Goal: Consume media (video, audio)

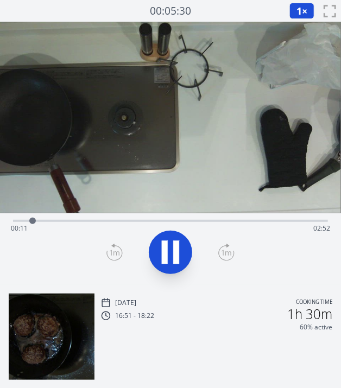
click at [256, 177] on video at bounding box center [170, 118] width 341 height 192
click at [225, 245] on icon at bounding box center [226, 252] width 16 height 17
click at [105, 246] on div at bounding box center [171, 252] width 328 height 52
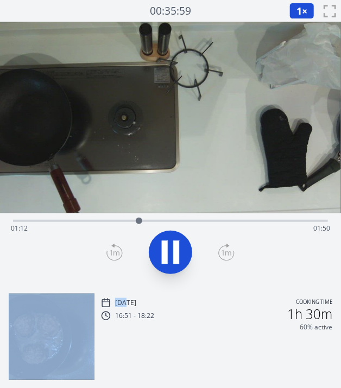
click at [105, 246] on div at bounding box center [171, 252] width 328 height 52
drag, startPoint x: 105, startPoint y: 246, endPoint x: 113, endPoint y: 251, distance: 9.5
click at [113, 251] on icon at bounding box center [114, 252] width 16 height 17
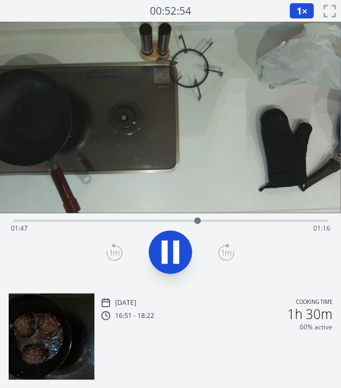
click at [220, 244] on icon at bounding box center [226, 252] width 16 height 17
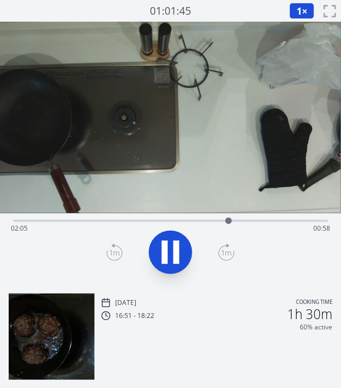
click at [220, 244] on icon at bounding box center [226, 252] width 16 height 17
click at [163, 249] on icon at bounding box center [165, 252] width 6 height 23
drag, startPoint x: 236, startPoint y: 220, endPoint x: 153, endPoint y: 216, distance: 83.2
click at [153, 216] on div at bounding box center [151, 221] width 16 height 16
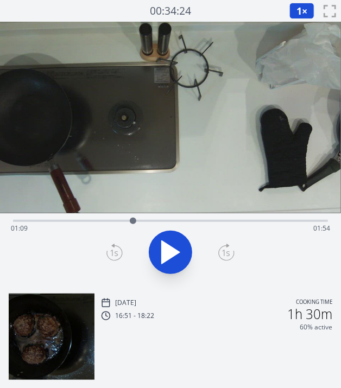
drag, startPoint x: 153, startPoint y: 216, endPoint x: 133, endPoint y: 219, distance: 20.4
click at [133, 219] on div at bounding box center [133, 221] width 16 height 16
drag, startPoint x: 133, startPoint y: 219, endPoint x: 140, endPoint y: 221, distance: 7.4
click at [140, 221] on div at bounding box center [140, 221] width 7 height 7
drag, startPoint x: 143, startPoint y: 220, endPoint x: 217, endPoint y: 221, distance: 74.4
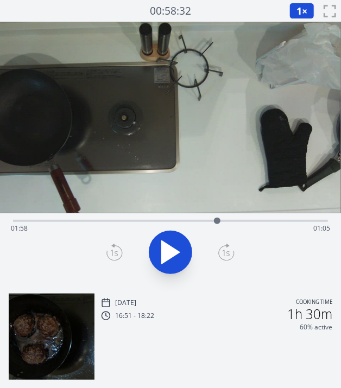
click at [217, 221] on div at bounding box center [217, 221] width 7 height 7
click at [222, 222] on div at bounding box center [220, 221] width 7 height 7
drag, startPoint x: 222, startPoint y: 222, endPoint x: 247, endPoint y: 222, distance: 25.5
click at [247, 222] on div at bounding box center [247, 221] width 7 height 7
click at [237, 291] on div "Tue, 30th Sep 2025 Cooking time 16:51 - 18:22 1h 30m 60% active" at bounding box center [170, 332] width 341 height 94
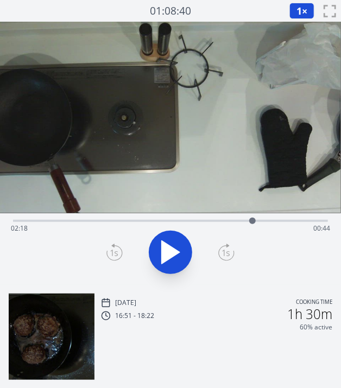
drag, startPoint x: 247, startPoint y: 218, endPoint x: 252, endPoint y: 220, distance: 5.7
click at [252, 220] on div at bounding box center [252, 221] width 7 height 7
drag, startPoint x: 252, startPoint y: 220, endPoint x: 274, endPoint y: 222, distance: 21.8
click at [274, 222] on div at bounding box center [274, 221] width 7 height 7
drag, startPoint x: 274, startPoint y: 222, endPoint x: 171, endPoint y: 221, distance: 103.2
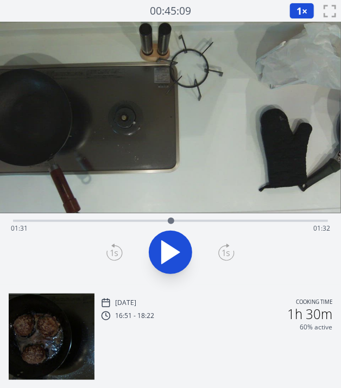
click at [171, 221] on div at bounding box center [171, 221] width 7 height 7
click at [225, 224] on div "Time elapsed: 03:02 Time remaining: 00:00" at bounding box center [170, 228] width 319 height 17
click at [257, 264] on div at bounding box center [171, 252] width 328 height 52
click at [244, 236] on div "Time elapsed: 02:03 Time remaining: 01:00" at bounding box center [170, 228] width 319 height 17
drag, startPoint x: 240, startPoint y: 218, endPoint x: 137, endPoint y: 216, distance: 103.2
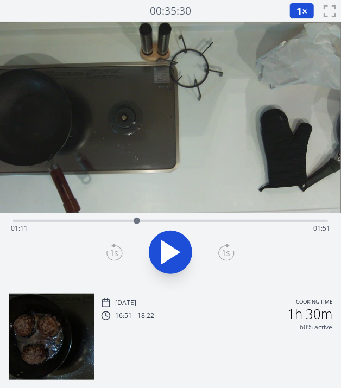
click at [137, 216] on div at bounding box center [137, 221] width 16 height 16
click at [140, 218] on div at bounding box center [140, 221] width 7 height 7
click at [143, 220] on div at bounding box center [143, 221] width 7 height 7
drag, startPoint x: 143, startPoint y: 220, endPoint x: 76, endPoint y: 221, distance: 66.8
click at [76, 221] on div at bounding box center [76, 221] width 7 height 7
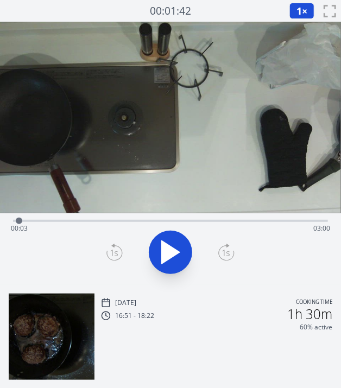
drag, startPoint x: 76, startPoint y: 221, endPoint x: 19, endPoint y: 220, distance: 57.0
click at [19, 220] on div at bounding box center [19, 221] width 7 height 7
drag, startPoint x: 22, startPoint y: 220, endPoint x: 136, endPoint y: 208, distance: 114.2
click at [136, 208] on div "Time elapsed: 01:11 Time remaining: 01:52" at bounding box center [170, 153] width 341 height 263
drag, startPoint x: 136, startPoint y: 221, endPoint x: 199, endPoint y: 222, distance: 63.0
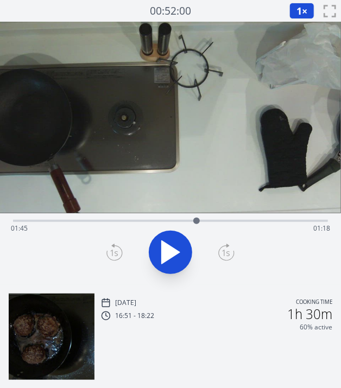
click at [199, 222] on div at bounding box center [196, 221] width 7 height 7
drag, startPoint x: 199, startPoint y: 222, endPoint x: 218, endPoint y: 224, distance: 19.7
click at [218, 224] on div at bounding box center [218, 221] width 7 height 7
drag, startPoint x: 218, startPoint y: 224, endPoint x: 228, endPoint y: 224, distance: 9.8
click at [228, 224] on div at bounding box center [228, 221] width 7 height 7
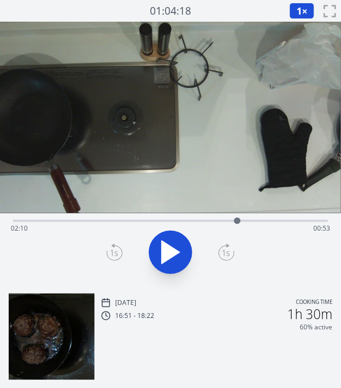
drag, startPoint x: 228, startPoint y: 224, endPoint x: 237, endPoint y: 224, distance: 9.2
click at [237, 224] on div at bounding box center [237, 221] width 16 height 16
drag, startPoint x: 237, startPoint y: 224, endPoint x: 129, endPoint y: 226, distance: 108.1
click at [102, 226] on div at bounding box center [94, 221] width 16 height 16
click at [224, 281] on div "Time elapsed: 01:07 Time remaining: 01:56" at bounding box center [170, 249] width 341 height 72
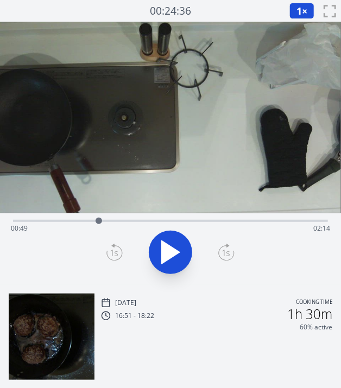
drag, startPoint x: 126, startPoint y: 220, endPoint x: 99, endPoint y: 219, distance: 27.2
click at [99, 219] on div at bounding box center [99, 221] width 7 height 7
drag, startPoint x: 99, startPoint y: 219, endPoint x: 125, endPoint y: 216, distance: 26.3
click at [125, 216] on div at bounding box center [125, 221] width 16 height 16
drag, startPoint x: 125, startPoint y: 218, endPoint x: 135, endPoint y: 218, distance: 10.3
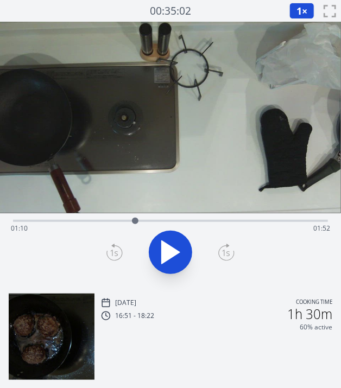
click at [135, 218] on div at bounding box center [135, 221] width 7 height 7
drag, startPoint x: 135, startPoint y: 218, endPoint x: 176, endPoint y: 219, distance: 40.7
click at [176, 219] on div at bounding box center [176, 221] width 7 height 7
drag, startPoint x: 176, startPoint y: 220, endPoint x: 182, endPoint y: 220, distance: 6.0
click at [182, 220] on div at bounding box center [182, 221] width 7 height 7
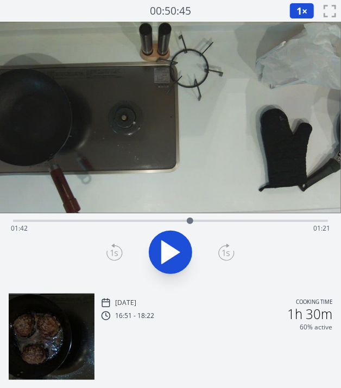
drag, startPoint x: 182, startPoint y: 220, endPoint x: 190, endPoint y: 223, distance: 8.3
click at [190, 223] on div at bounding box center [190, 221] width 7 height 7
drag, startPoint x: 190, startPoint y: 223, endPoint x: 200, endPoint y: 224, distance: 10.3
click at [200, 224] on div at bounding box center [200, 221] width 7 height 7
drag, startPoint x: 200, startPoint y: 224, endPoint x: 209, endPoint y: 225, distance: 8.8
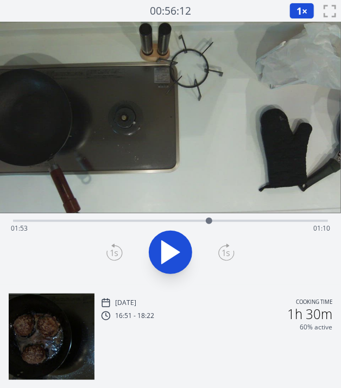
click at [209, 225] on div at bounding box center [209, 221] width 16 height 16
click at [204, 294] on div "Tue, 30th Sep 2025 Cooking time 16:51 - 18:22 1h 30m 60% active" at bounding box center [170, 332] width 341 height 94
drag, startPoint x: 209, startPoint y: 220, endPoint x: 160, endPoint y: 224, distance: 49.5
click at [160, 224] on div at bounding box center [159, 221] width 7 height 7
drag, startPoint x: 160, startPoint y: 224, endPoint x: 151, endPoint y: 221, distance: 8.6
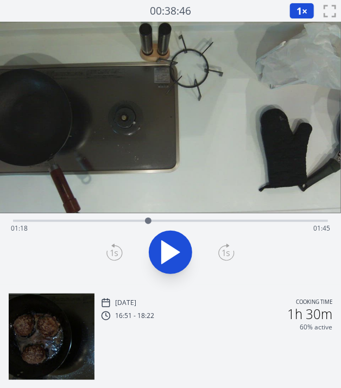
click at [151, 221] on div at bounding box center [148, 221] width 7 height 7
drag, startPoint x: 151, startPoint y: 221, endPoint x: 122, endPoint y: 235, distance: 32.5
click at [122, 235] on div "Time elapsed: 01:20 Time remaining: 01:43" at bounding box center [170, 228] width 319 height 17
drag, startPoint x: 124, startPoint y: 218, endPoint x: 146, endPoint y: 218, distance: 21.7
click at [146, 218] on div at bounding box center [145, 221] width 7 height 7
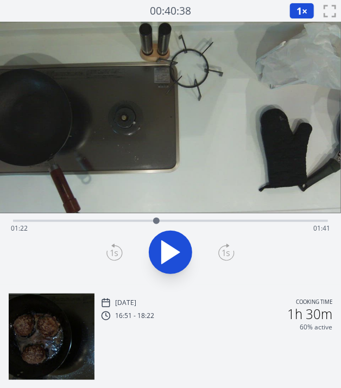
drag, startPoint x: 146, startPoint y: 218, endPoint x: 156, endPoint y: 221, distance: 11.2
click at [156, 221] on div at bounding box center [156, 221] width 7 height 7
drag, startPoint x: 156, startPoint y: 221, endPoint x: 170, endPoint y: 222, distance: 13.6
click at [170, 222] on div at bounding box center [169, 221] width 7 height 7
drag, startPoint x: 170, startPoint y: 222, endPoint x: 179, endPoint y: 224, distance: 9.4
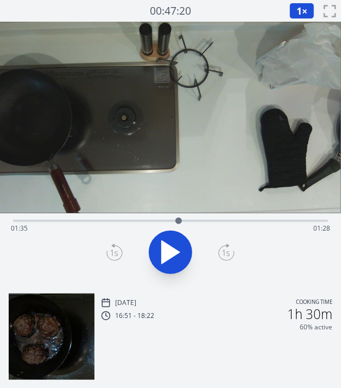
click at [179, 224] on div at bounding box center [178, 221] width 7 height 7
click at [179, 224] on div at bounding box center [179, 221] width 7 height 7
click at [71, 247] on div at bounding box center [171, 252] width 328 height 52
drag, startPoint x: 178, startPoint y: 223, endPoint x: 132, endPoint y: 221, distance: 45.1
click at [132, 221] on div at bounding box center [133, 221] width 7 height 7
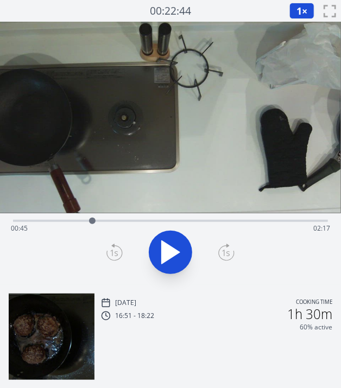
drag, startPoint x: 132, startPoint y: 221, endPoint x: 92, endPoint y: 221, distance: 40.2
click at [92, 221] on div at bounding box center [92, 221] width 7 height 7
drag, startPoint x: 92, startPoint y: 221, endPoint x: 109, endPoint y: 222, distance: 16.8
click at [109, 222] on div at bounding box center [108, 221] width 7 height 7
click at [111, 222] on div at bounding box center [111, 221] width 7 height 7
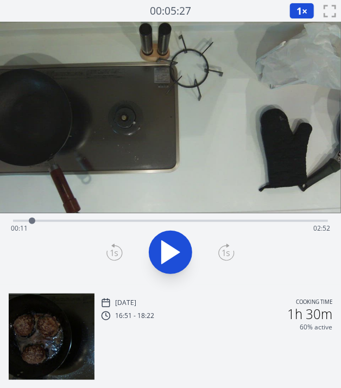
drag, startPoint x: 111, startPoint y: 222, endPoint x: 32, endPoint y: 222, distance: 79.3
click at [32, 222] on div at bounding box center [32, 221] width 7 height 7
drag, startPoint x: 32, startPoint y: 222, endPoint x: 91, endPoint y: 219, distance: 58.7
click at [91, 219] on div at bounding box center [90, 221] width 7 height 7
drag, startPoint x: 92, startPoint y: 219, endPoint x: 105, endPoint y: 219, distance: 12.5
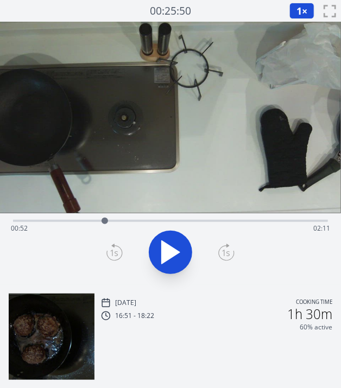
click at [105, 219] on div at bounding box center [105, 221] width 7 height 7
drag, startPoint x: 105, startPoint y: 219, endPoint x: 112, endPoint y: 223, distance: 8.3
click at [112, 223] on div at bounding box center [112, 221] width 7 height 7
click at [116, 223] on div at bounding box center [116, 221] width 7 height 7
click at [127, 220] on div "Time elapsed: 00:59 Time remaining: 02:03" at bounding box center [170, 228] width 319 height 17
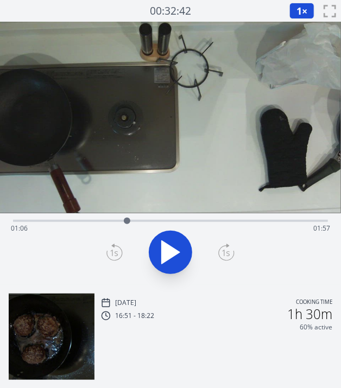
drag, startPoint x: 150, startPoint y: 220, endPoint x: 144, endPoint y: 221, distance: 6.5
click at [144, 221] on div "Time elapsed: 01:06 Time remaining: 01:57" at bounding box center [170, 228] width 319 height 17
drag, startPoint x: 144, startPoint y: 221, endPoint x: 88, endPoint y: 222, distance: 55.9
click at [88, 222] on div at bounding box center [88, 221] width 7 height 7
drag, startPoint x: 88, startPoint y: 222, endPoint x: 114, endPoint y: 220, distance: 26.2
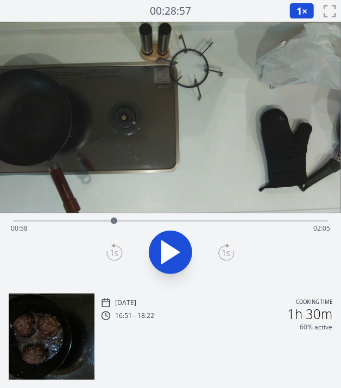
click at [114, 220] on div at bounding box center [114, 221] width 7 height 7
drag, startPoint x: 116, startPoint y: 221, endPoint x: 149, endPoint y: 224, distance: 33.3
click at [149, 224] on div at bounding box center [149, 221] width 16 height 16
click at [170, 252] on icon at bounding box center [171, 252] width 18 height 23
click at [170, 252] on icon at bounding box center [170, 252] width 30 height 30
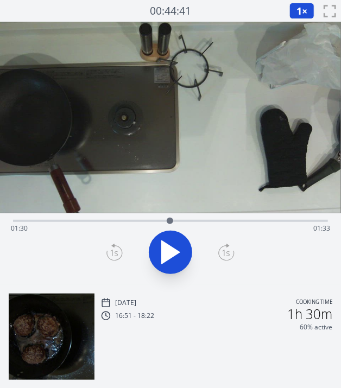
drag, startPoint x: 159, startPoint y: 220, endPoint x: 171, endPoint y: 220, distance: 11.9
click at [171, 220] on div at bounding box center [170, 221] width 16 height 16
drag, startPoint x: 171, startPoint y: 223, endPoint x: 180, endPoint y: 223, distance: 9.2
click at [180, 223] on div at bounding box center [179, 221] width 7 height 7
drag, startPoint x: 180, startPoint y: 223, endPoint x: 219, endPoint y: 235, distance: 40.9
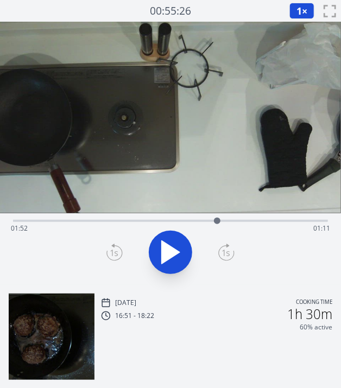
click at [219, 222] on div "Time elapsed: 01:52 Time remaining: 01:11" at bounding box center [170, 221] width 315 height 2
drag, startPoint x: 222, startPoint y: 219, endPoint x: 124, endPoint y: 222, distance: 97.2
click at [127, 222] on div at bounding box center [130, 221] width 7 height 7
click at [124, 222] on div at bounding box center [124, 221] width 7 height 7
drag, startPoint x: 124, startPoint y: 222, endPoint x: 133, endPoint y: 223, distance: 9.3
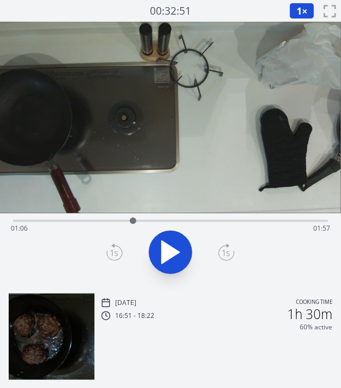
click at [133, 223] on div at bounding box center [133, 221] width 7 height 7
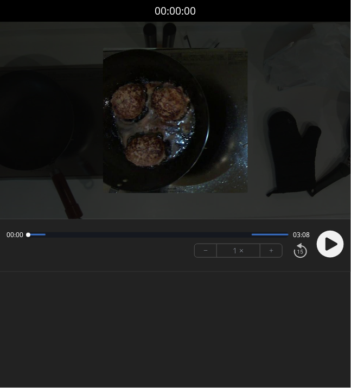
click at [336, 243] on icon at bounding box center [332, 244] width 12 height 13
click at [270, 250] on button "+" at bounding box center [272, 250] width 22 height 13
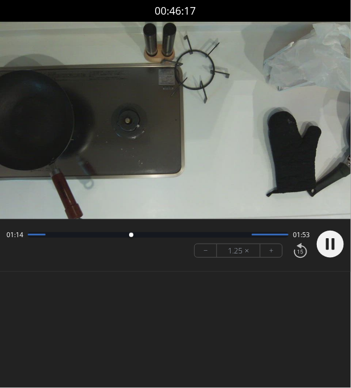
click at [222, 306] on body "Discard Recording? You will not be able to recover this once discarded. Cancel …" at bounding box center [175, 194] width 351 height 388
click at [276, 244] on button "+" at bounding box center [272, 250] width 22 height 13
click at [274, 245] on button "+" at bounding box center [272, 250] width 22 height 13
click at [215, 298] on body "Discard Recording? You will not be able to recover this once discarded. Cancel …" at bounding box center [175, 194] width 351 height 388
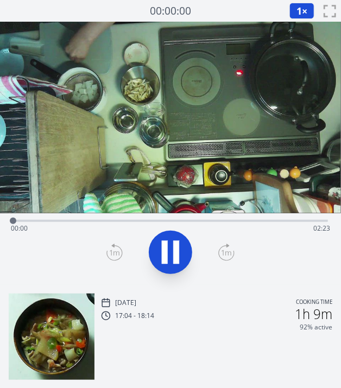
click at [174, 253] on icon at bounding box center [176, 252] width 6 height 23
click at [174, 253] on icon at bounding box center [171, 252] width 18 height 23
click at [214, 293] on div "[DATE] Cooking time 17:04 - 18:14 1h 9m 92% active" at bounding box center [170, 332] width 341 height 94
click at [171, 251] on icon at bounding box center [170, 252] width 30 height 30
drag, startPoint x: 313, startPoint y: 217, endPoint x: 195, endPoint y: 208, distance: 118.2
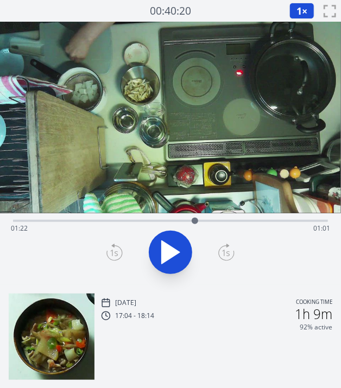
click at [195, 208] on div "Time elapsed: 01:22 Time remaining: 01:01" at bounding box center [170, 153] width 341 height 263
drag, startPoint x: 200, startPoint y: 224, endPoint x: 173, endPoint y: 225, distance: 26.6
click at [173, 225] on div at bounding box center [173, 221] width 16 height 16
click at [177, 245] on icon at bounding box center [176, 252] width 6 height 23
click at [177, 245] on icon at bounding box center [170, 252] width 30 height 30
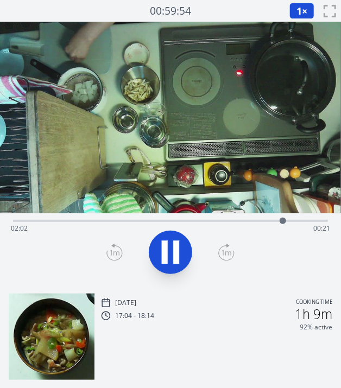
click at [177, 245] on icon at bounding box center [176, 252] width 6 height 23
click at [177, 245] on icon at bounding box center [170, 252] width 30 height 30
click at [177, 245] on icon at bounding box center [176, 252] width 6 height 23
click at [168, 250] on icon at bounding box center [171, 252] width 18 height 23
click at [168, 250] on icon at bounding box center [170, 252] width 30 height 30
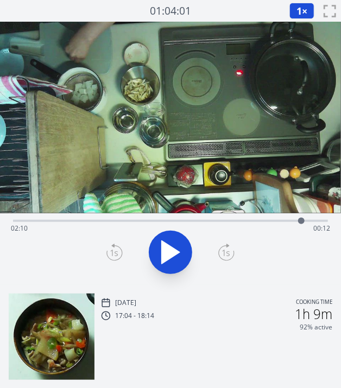
click at [165, 225] on div "Time elapsed: 02:10 Time remaining: 00:12" at bounding box center [170, 228] width 319 height 17
click at [168, 225] on div at bounding box center [168, 221] width 16 height 16
drag, startPoint x: 170, startPoint y: 218, endPoint x: 192, endPoint y: 222, distance: 22.5
click at [192, 222] on div at bounding box center [192, 221] width 7 height 7
drag, startPoint x: 192, startPoint y: 222, endPoint x: 200, endPoint y: 222, distance: 8.1
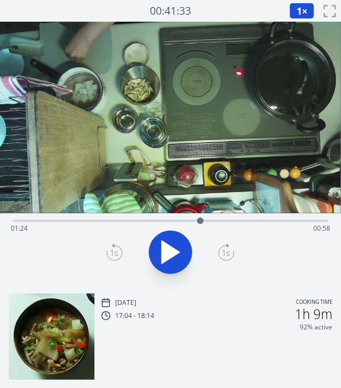
click at [200, 222] on div at bounding box center [200, 221] width 7 height 7
drag, startPoint x: 200, startPoint y: 222, endPoint x: 277, endPoint y: 224, distance: 76.6
click at [277, 224] on div at bounding box center [277, 221] width 16 height 16
drag, startPoint x: 277, startPoint y: 224, endPoint x: 265, endPoint y: 224, distance: 12.0
click at [265, 224] on div at bounding box center [264, 221] width 16 height 16
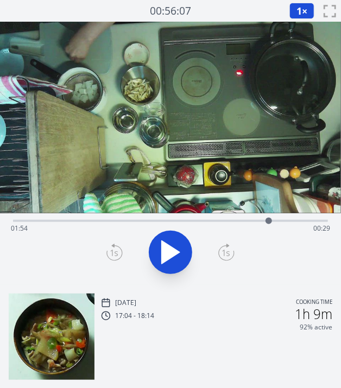
click at [269, 227] on div at bounding box center [269, 221] width 16 height 16
drag, startPoint x: 269, startPoint y: 227, endPoint x: 293, endPoint y: 235, distance: 25.8
click at [293, 222] on div "Time elapsed: 02:06 Time remaining: 00:16" at bounding box center [170, 221] width 315 height 2
click at [73, 224] on div "Time elapsed: 02:06 Time remaining: 00:16" at bounding box center [170, 228] width 319 height 17
drag, startPoint x: 73, startPoint y: 224, endPoint x: 206, endPoint y: 226, distance: 133.6
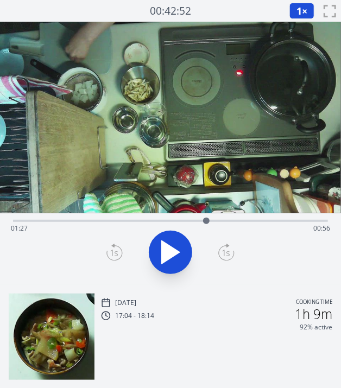
click at [206, 226] on div at bounding box center [206, 221] width 16 height 16
drag, startPoint x: 209, startPoint y: 221, endPoint x: 216, endPoint y: 220, distance: 7.1
click at [216, 220] on div at bounding box center [214, 221] width 7 height 7
drag, startPoint x: 216, startPoint y: 220, endPoint x: 242, endPoint y: 220, distance: 26.6
click at [242, 220] on div at bounding box center [242, 221] width 7 height 7
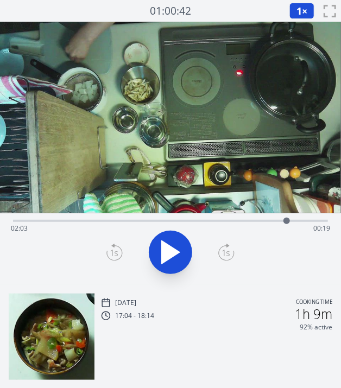
drag, startPoint x: 242, startPoint y: 220, endPoint x: 287, endPoint y: 220, distance: 44.5
click at [287, 220] on div at bounding box center [286, 221] width 7 height 7
drag, startPoint x: 287, startPoint y: 220, endPoint x: 149, endPoint y: 218, distance: 137.4
click at [149, 218] on div at bounding box center [152, 221] width 7 height 7
drag, startPoint x: 149, startPoint y: 221, endPoint x: 266, endPoint y: 243, distance: 118.8
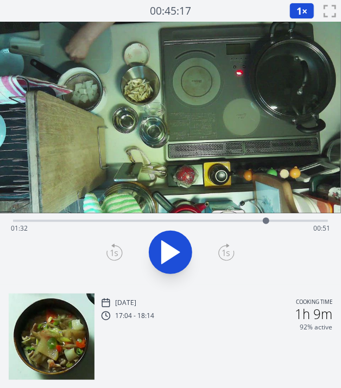
click at [266, 243] on div "Time elapsed: 01:32 Time remaining: 00:51" at bounding box center [170, 249] width 341 height 72
drag, startPoint x: 263, startPoint y: 222, endPoint x: 191, endPoint y: 225, distance: 72.3
click at [191, 225] on div at bounding box center [191, 221] width 16 height 16
click at [193, 223] on div at bounding box center [190, 221] width 7 height 7
drag, startPoint x: 193, startPoint y: 223, endPoint x: 168, endPoint y: 233, distance: 27.0
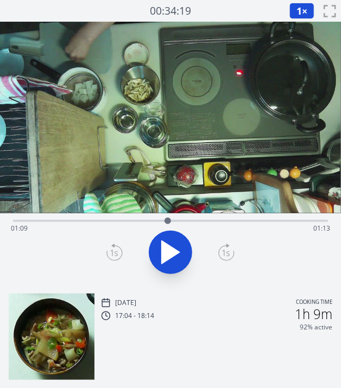
click at [168, 233] on div "Time elapsed: 01:09 Time remaining: 01:13" at bounding box center [170, 249] width 341 height 72
drag, startPoint x: 170, startPoint y: 222, endPoint x: 199, endPoint y: 221, distance: 28.8
click at [199, 221] on div at bounding box center [198, 221] width 7 height 7
click at [251, 275] on div at bounding box center [171, 252] width 328 height 52
drag, startPoint x: 205, startPoint y: 222, endPoint x: 256, endPoint y: 226, distance: 51.7
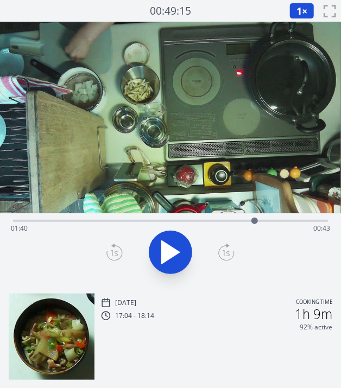
click at [256, 226] on div at bounding box center [255, 221] width 16 height 16
drag, startPoint x: 256, startPoint y: 226, endPoint x: 269, endPoint y: 226, distance: 13.0
click at [269, 226] on div at bounding box center [265, 221] width 16 height 16
drag, startPoint x: 268, startPoint y: 220, endPoint x: 307, endPoint y: 218, distance: 39.1
click at [261, 218] on div at bounding box center [258, 221] width 7 height 7
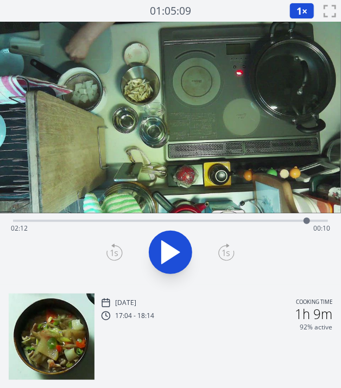
click at [147, 222] on div "Time elapsed: 02:12 Time remaining: 00:10" at bounding box center [170, 228] width 319 height 17
drag, startPoint x: 147, startPoint y: 222, endPoint x: 176, endPoint y: 222, distance: 29.3
click at [176, 222] on div at bounding box center [175, 221] width 7 height 7
drag, startPoint x: 176, startPoint y: 222, endPoint x: 204, endPoint y: 224, distance: 27.8
click at [204, 224] on div at bounding box center [203, 221] width 16 height 16
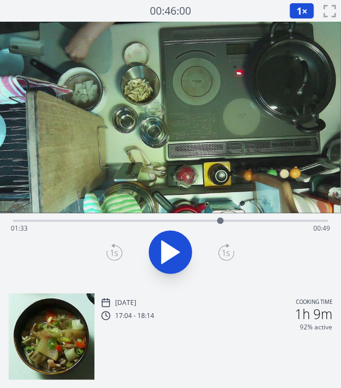
drag, startPoint x: 204, startPoint y: 224, endPoint x: 221, endPoint y: 224, distance: 16.8
click at [221, 224] on div at bounding box center [220, 221] width 16 height 16
click at [166, 255] on icon at bounding box center [171, 252] width 18 height 23
drag, startPoint x: 254, startPoint y: 227, endPoint x: 244, endPoint y: 225, distance: 9.4
click at [244, 225] on div at bounding box center [244, 221] width 16 height 16
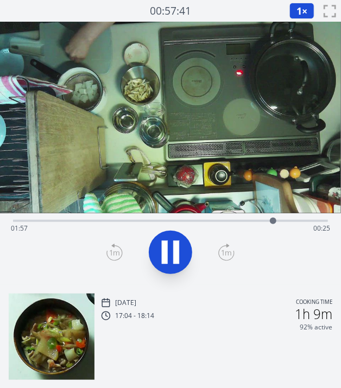
click at [126, 226] on div "Time elapsed: 01:57 Time remaining: 00:25" at bounding box center [170, 228] width 319 height 17
drag, startPoint x: 130, startPoint y: 222, endPoint x: 150, endPoint y: 224, distance: 20.2
click at [141, 224] on div at bounding box center [133, 221] width 16 height 16
drag, startPoint x: 219, startPoint y: 225, endPoint x: 204, endPoint y: 224, distance: 14.8
click at [204, 224] on div "Time elapsed: 02:13 Time remaining: 00:10" at bounding box center [170, 228] width 319 height 17
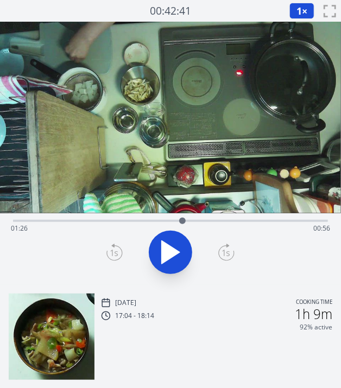
drag, startPoint x: 204, startPoint y: 224, endPoint x: 182, endPoint y: 226, distance: 21.9
click at [182, 226] on div at bounding box center [182, 221] width 16 height 16
drag, startPoint x: 218, startPoint y: 224, endPoint x: 260, endPoint y: 229, distance: 42.7
click at [260, 222] on div "Time elapsed: 01:51 Time remaining: 00:32" at bounding box center [170, 221] width 315 height 2
click at [172, 245] on icon at bounding box center [170, 252] width 30 height 30
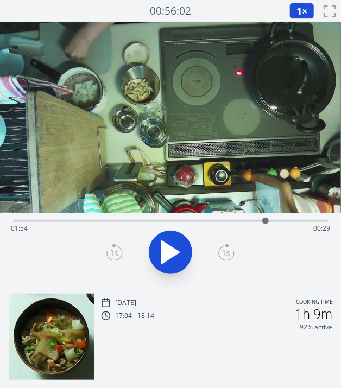
click at [172, 245] on icon at bounding box center [170, 252] width 30 height 30
click at [172, 244] on icon at bounding box center [170, 252] width 30 height 30
click at [247, 219] on div "Time elapsed: 01:59 Time remaining: 00:24" at bounding box center [170, 219] width 315 height 13
drag, startPoint x: 248, startPoint y: 219, endPoint x: 122, endPoint y: 229, distance: 126.4
click at [122, 222] on div "Time elapsed: 00:49 Time remaining: 01:34" at bounding box center [170, 221] width 315 height 2
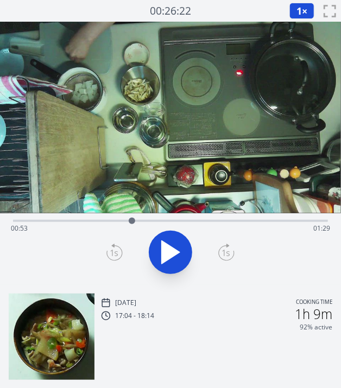
drag, startPoint x: 120, startPoint y: 218, endPoint x: 132, endPoint y: 217, distance: 12.0
click at [132, 217] on div at bounding box center [132, 221] width 16 height 16
click at [134, 217] on div at bounding box center [134, 221] width 16 height 16
drag, startPoint x: 134, startPoint y: 217, endPoint x: 146, endPoint y: 217, distance: 11.4
click at [146, 217] on div at bounding box center [145, 221] width 16 height 16
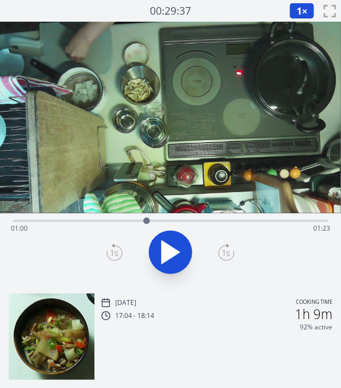
click at [147, 217] on div at bounding box center [146, 221] width 16 height 16
drag, startPoint x: 147, startPoint y: 217, endPoint x: 190, endPoint y: 213, distance: 43.1
click at [190, 213] on div at bounding box center [189, 221] width 16 height 16
drag, startPoint x: 192, startPoint y: 218, endPoint x: 208, endPoint y: 218, distance: 16.3
click at [208, 218] on div at bounding box center [208, 221] width 16 height 16
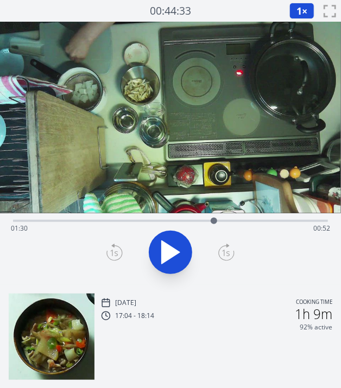
drag, startPoint x: 208, startPoint y: 218, endPoint x: 214, endPoint y: 218, distance: 6.0
click at [214, 218] on div at bounding box center [214, 221] width 7 height 7
drag, startPoint x: 214, startPoint y: 218, endPoint x: 301, endPoint y: 149, distance: 111.3
click at [301, 149] on div "Time elapsed: 02:10 Time remaining: 00:13" at bounding box center [170, 153] width 341 height 263
click at [70, 235] on div "Time elapsed: 02:10 Time remaining: 00:13" at bounding box center [170, 228] width 319 height 17
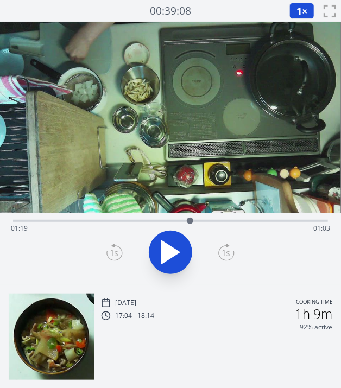
drag, startPoint x: 71, startPoint y: 220, endPoint x: 190, endPoint y: 210, distance: 120.0
click at [190, 210] on div "Time elapsed: 01:19 Time remaining: 01:03" at bounding box center [170, 153] width 341 height 263
drag, startPoint x: 190, startPoint y: 210, endPoint x: 149, endPoint y: 216, distance: 41.2
click at [149, 216] on div "Time elapsed: 01:19 Time remaining: 01:03" at bounding box center [170, 153] width 341 height 263
click at [79, 223] on div "Time elapsed: 01:19 Time remaining: 01:03" at bounding box center [170, 228] width 319 height 17
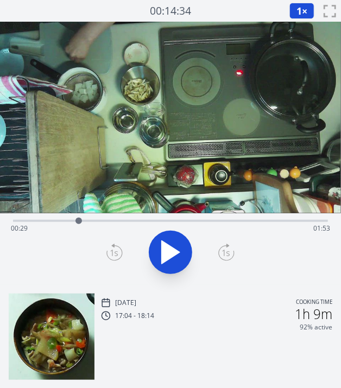
click at [116, 222] on div "Time elapsed: 00:29 Time remaining: 01:53" at bounding box center [170, 228] width 319 height 17
drag, startPoint x: 116, startPoint y: 222, endPoint x: 126, endPoint y: 223, distance: 9.8
click at [126, 223] on div at bounding box center [126, 221] width 7 height 7
drag, startPoint x: 125, startPoint y: 223, endPoint x: 102, endPoint y: 229, distance: 24.2
click at [102, 229] on div at bounding box center [101, 221] width 16 height 16
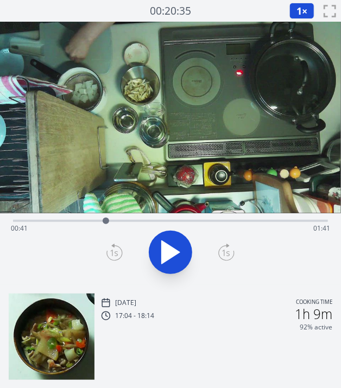
drag, startPoint x: 102, startPoint y: 229, endPoint x: 106, endPoint y: 223, distance: 7.4
click at [106, 223] on div at bounding box center [106, 221] width 16 height 16
click at [109, 223] on div at bounding box center [108, 221] width 7 height 7
drag, startPoint x: 113, startPoint y: 220, endPoint x: 183, endPoint y: 216, distance: 69.6
click at [183, 216] on div at bounding box center [183, 221] width 16 height 16
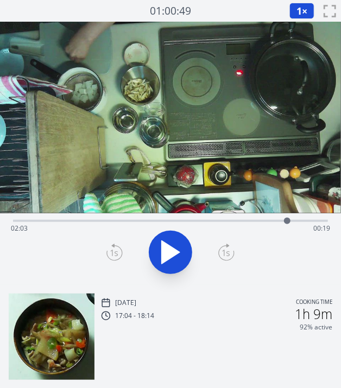
drag, startPoint x: 183, startPoint y: 216, endPoint x: 287, endPoint y: 225, distance: 104.7
click at [287, 225] on div at bounding box center [287, 221] width 16 height 16
drag, startPoint x: 287, startPoint y: 225, endPoint x: 312, endPoint y: 223, distance: 24.5
click at [312, 223] on div at bounding box center [310, 221] width 16 height 16
click at [256, 273] on div at bounding box center [171, 252] width 328 height 52
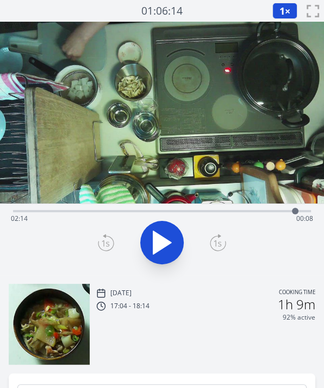
click at [192, 134] on video at bounding box center [162, 113] width 324 height 182
drag, startPoint x: 294, startPoint y: 211, endPoint x: 182, endPoint y: 216, distance: 111.9
click at [182, 216] on div at bounding box center [182, 211] width 16 height 16
drag, startPoint x: 182, startPoint y: 216, endPoint x: 156, endPoint y: 218, distance: 26.7
click at [156, 218] on div at bounding box center [159, 211] width 16 height 16
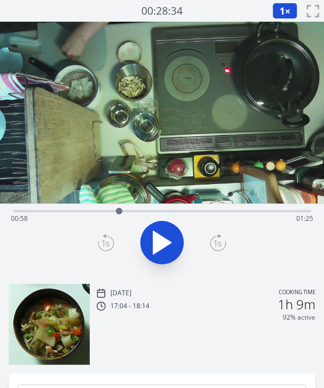
drag, startPoint x: 156, startPoint y: 218, endPoint x: 118, endPoint y: 216, distance: 37.6
click at [118, 216] on div at bounding box center [119, 211] width 16 height 16
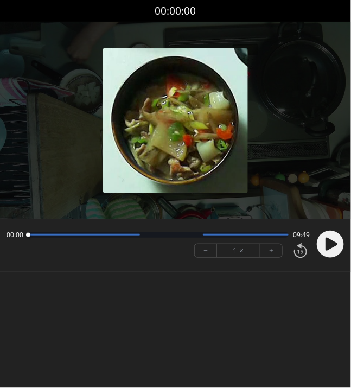
click at [327, 241] on icon at bounding box center [332, 244] width 12 height 13
click at [330, 243] on icon at bounding box center [332, 244] width 12 height 13
click at [270, 252] on button "+" at bounding box center [272, 250] width 22 height 13
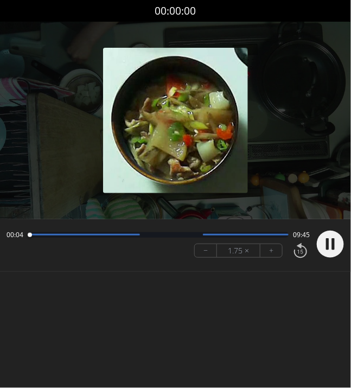
click at [270, 252] on button "+" at bounding box center [272, 250] width 22 height 13
click at [212, 249] on button "−" at bounding box center [206, 250] width 22 height 13
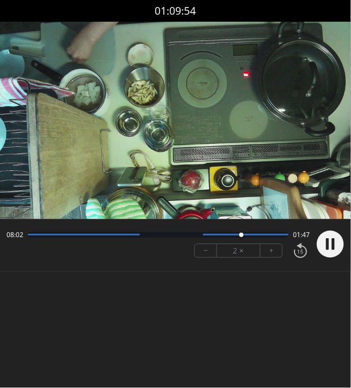
click at [263, 245] on button "+" at bounding box center [272, 250] width 22 height 13
click at [211, 247] on button "−" at bounding box center [206, 250] width 22 height 13
